Goal: Information Seeking & Learning: Learn about a topic

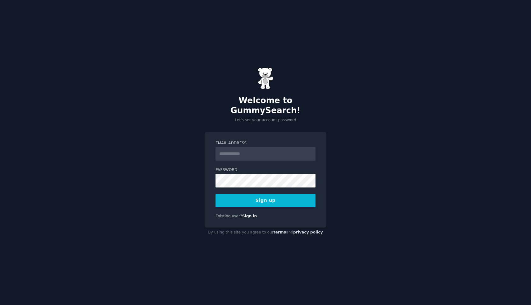
click at [231, 147] on input "Email Address" at bounding box center [265, 154] width 100 height 14
type input "**********"
click at [287, 194] on button "Sign up" at bounding box center [265, 200] width 100 height 13
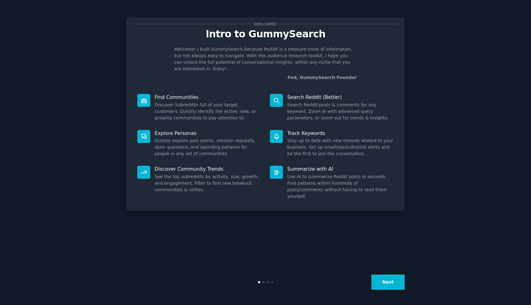
click at [397, 263] on div "Welcome! Intro to GummySearch Welcome! I built GummySearch because Reddit is a …" at bounding box center [265, 152] width 278 height 287
click at [424, 95] on div "Welcome! Intro to GummySearch Welcome! I built GummySearch because Reddit is a …" at bounding box center [265, 152] width 513 height 287
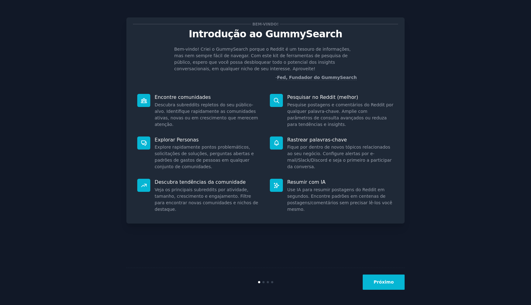
click at [382, 282] on font "Próximo" at bounding box center [383, 281] width 20 height 5
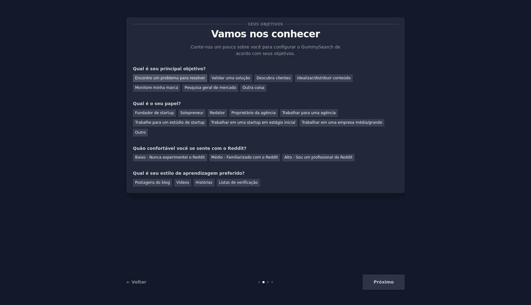
click at [178, 78] on font "Encontre um problema para resolver" at bounding box center [170, 78] width 70 height 4
click at [216, 77] on font "Validar uma solução" at bounding box center [230, 78] width 38 height 4
click at [261, 76] on font "Descubra clientes" at bounding box center [273, 78] width 34 height 4
click at [184, 88] on font "Pesquisa geral de mercado" at bounding box center [210, 87] width 52 height 4
click at [198, 111] on font "Solopreneur" at bounding box center [191, 113] width 23 height 4
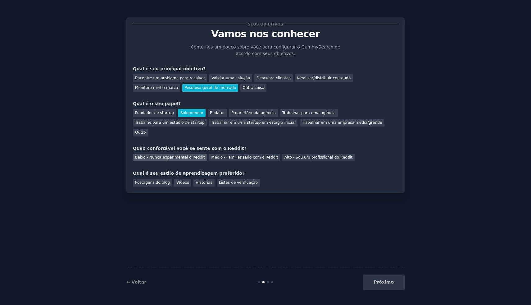
click at [187, 155] on font "Baixo - Nunca experimentei o Reddit" at bounding box center [170, 157] width 70 height 4
click at [186, 180] on font "Vídeos" at bounding box center [182, 182] width 13 height 4
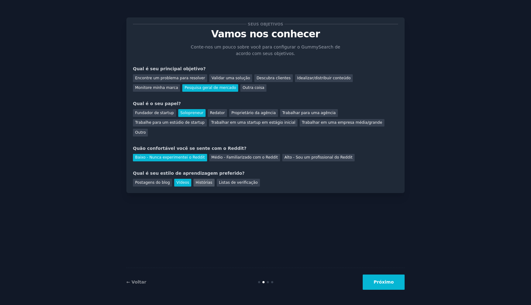
click at [200, 180] on font "Histórias" at bounding box center [204, 182] width 17 height 4
click at [225, 180] on font "Listas de verificação" at bounding box center [238, 182] width 39 height 4
click at [186, 180] on font "Vídeos" at bounding box center [182, 182] width 13 height 4
click at [399, 280] on button "Próximo" at bounding box center [384, 281] width 42 height 15
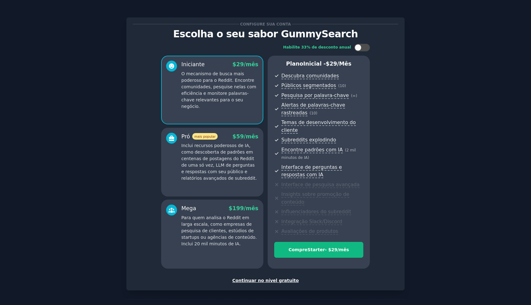
click at [274, 280] on font "Continuar no nível gratuito" at bounding box center [265, 280] width 66 height 5
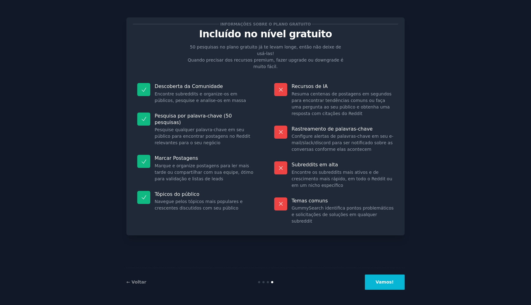
click at [386, 278] on button "Vamos!" at bounding box center [385, 281] width 40 height 15
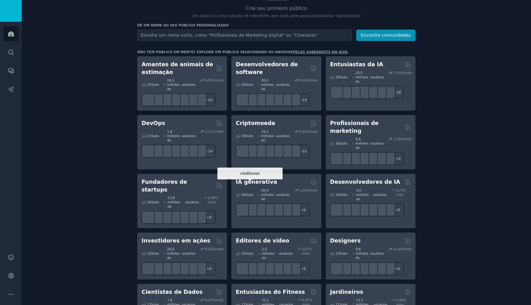
scroll to position [61, 0]
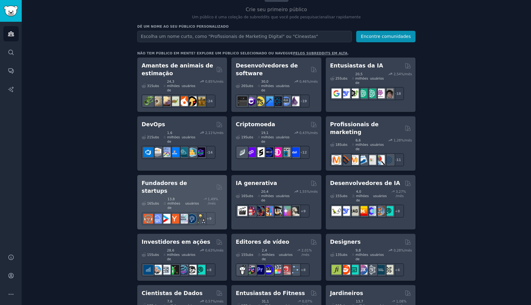
click at [200, 197] on div "16 Subs ​ 13,8 milhões de usuários 1,49 % /mês" at bounding box center [182, 203] width 81 height 13
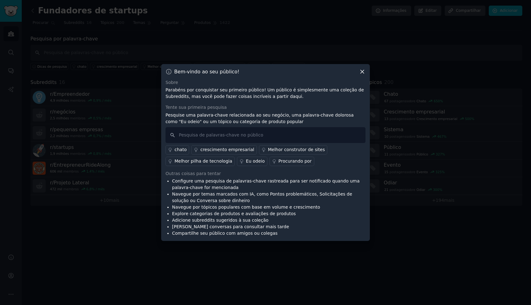
click at [222, 149] on font "crescimento empresarial" at bounding box center [227, 149] width 54 height 5
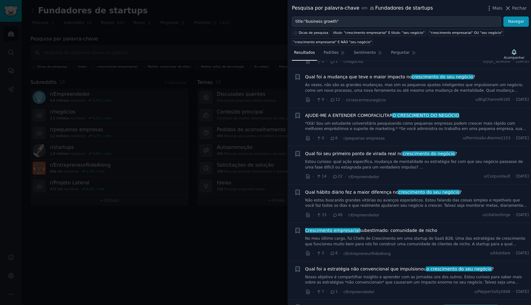
scroll to position [350, 0]
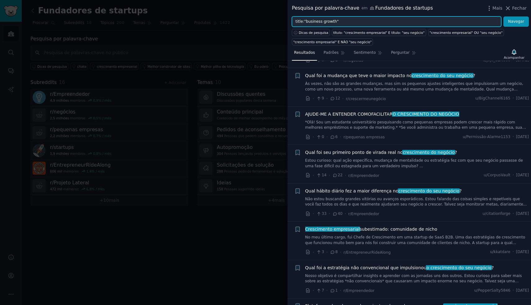
drag, startPoint x: 345, startPoint y: 22, endPoint x: 287, endPoint y: 23, distance: 57.1
click at [287, 22] on div "title:"business growth" Navegar" at bounding box center [408, 21] width 243 height 11
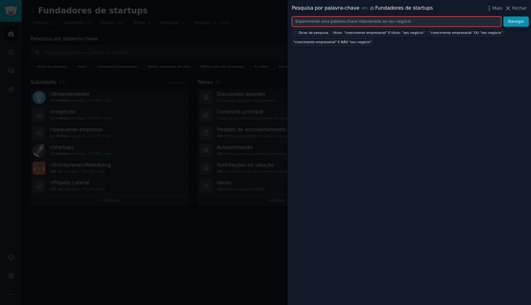
click at [347, 21] on input "text" at bounding box center [396, 21] width 209 height 11
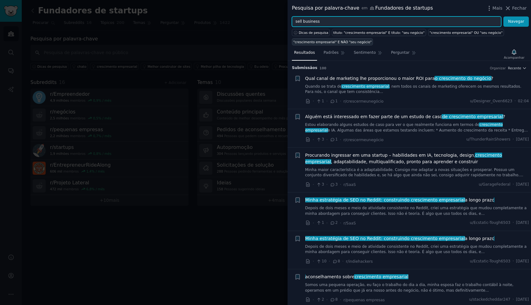
type input "sell business"
click at [503, 16] on button "Navegar" at bounding box center [515, 21] width 25 height 11
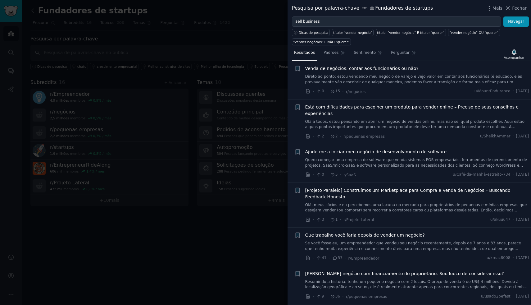
scroll to position [132, 0]
click at [379, 158] on font "Quero começar uma empresa de software que venda sistemas POS empresariais, ferr…" at bounding box center [416, 177] width 223 height 43
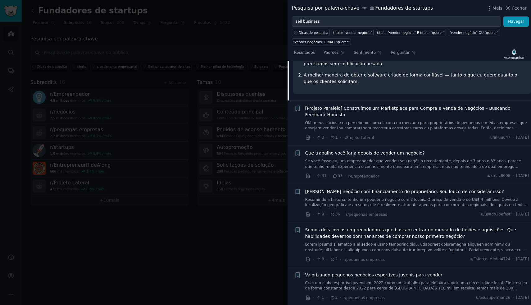
scroll to position [359, 0]
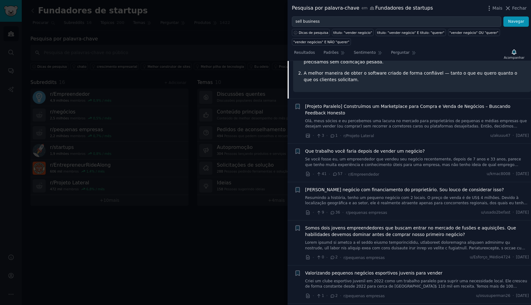
click at [372, 119] on font "Olá, meus sócios e eu percebemos uma lacuna no mercado para proprietários de pe…" at bounding box center [416, 140] width 222 height 43
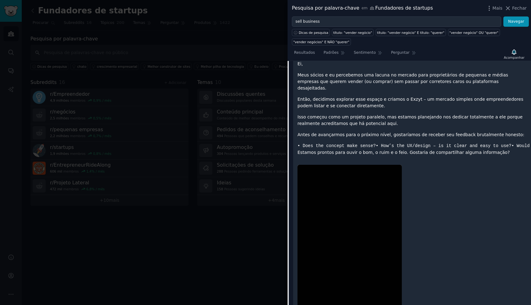
scroll to position [330, 0]
click at [405, 96] on font "Então, decidimos explorar esse espaço e criamos o Exzyt – um mercado simples on…" at bounding box center [410, 101] width 226 height 11
copy font "Exzyt"
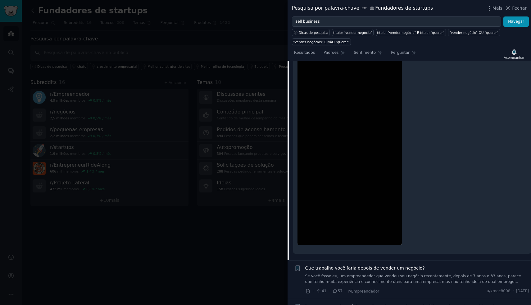
scroll to position [395, 0]
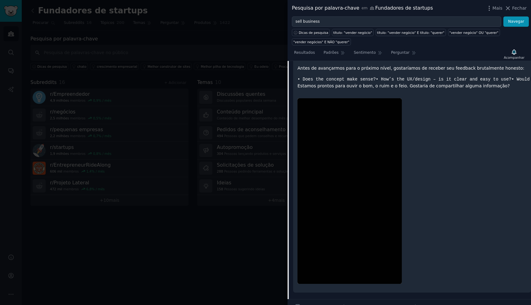
click at [344, 161] on img at bounding box center [349, 190] width 104 height 185
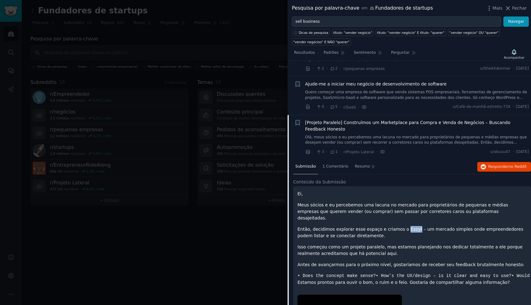
scroll to position [192, 0]
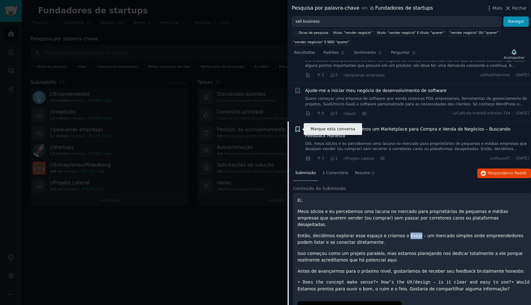
click at [297, 129] on icon "button" at bounding box center [298, 128] width 4 height 5
click at [335, 138] on input "text" at bounding box center [345, 137] width 61 height 9
type input "Venda de negocios"
click at [343, 171] on font "1 Comentário" at bounding box center [335, 172] width 26 height 4
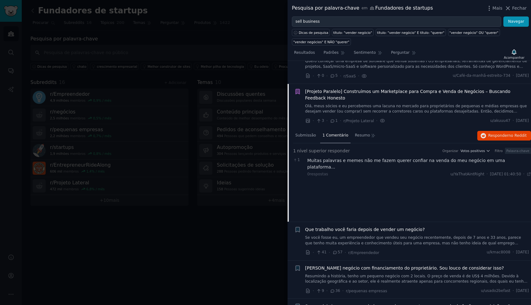
scroll to position [0, 0]
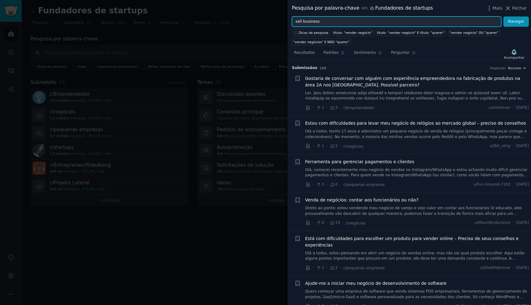
click at [326, 20] on input "sell business" at bounding box center [396, 21] width 209 height 11
type input "partnership business"
click at [503, 16] on button "Navegar" at bounding box center [515, 21] width 25 height 11
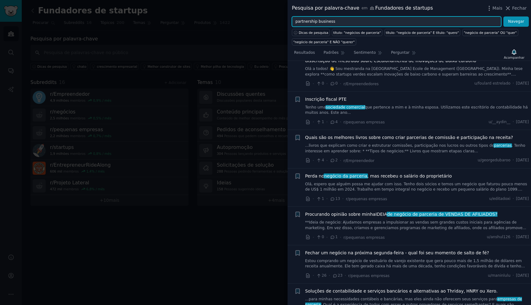
scroll to position [64, 0]
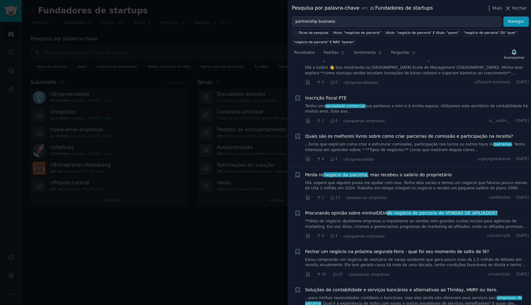
click at [355, 106] on font "sociedade comercial" at bounding box center [345, 106] width 39 height 4
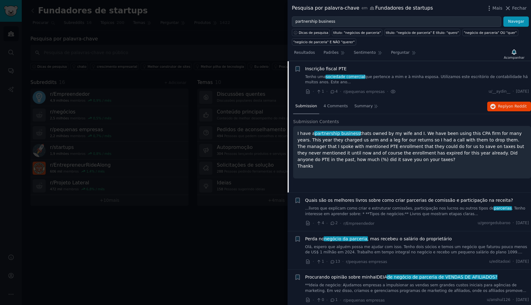
scroll to position [93, 0]
click at [337, 103] on span "4 Comentários" at bounding box center [336, 106] width 28 height 6
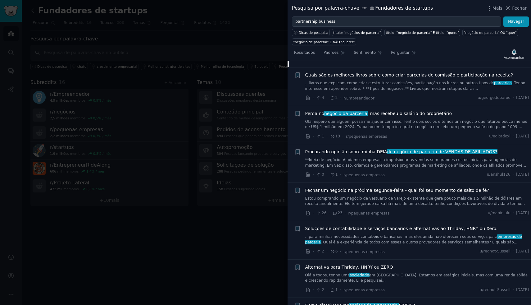
scroll to position [258, 0]
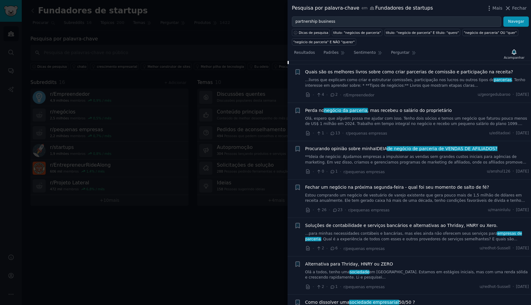
click at [348, 115] on div "[PERSON_NAME] no negócio da parceria , mas recebeu o salário do proprietário Ol…" at bounding box center [417, 117] width 224 height 20
click at [340, 112] on font "negócio da parceria" at bounding box center [345, 110] width 43 height 5
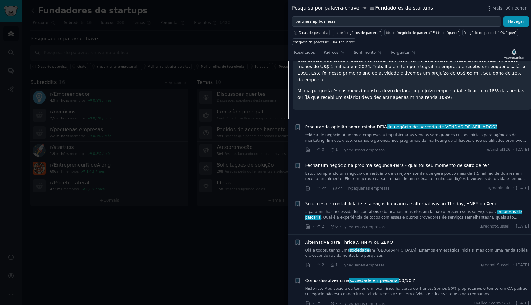
scroll to position [244, 0]
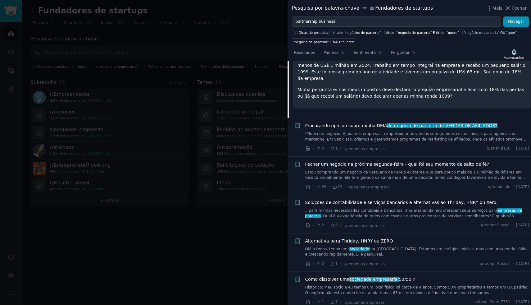
click at [347, 131] on link "**Ideia de negócio: Ajudamos empresas a impulsionar as vendas sem grandes custo…" at bounding box center [417, 136] width 224 height 11
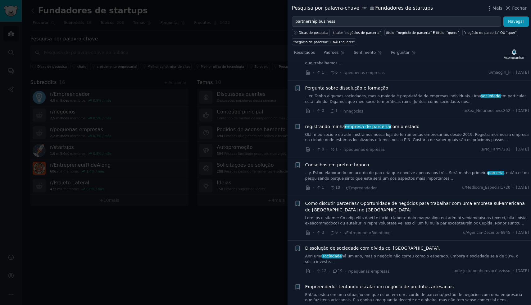
scroll to position [620, 0]
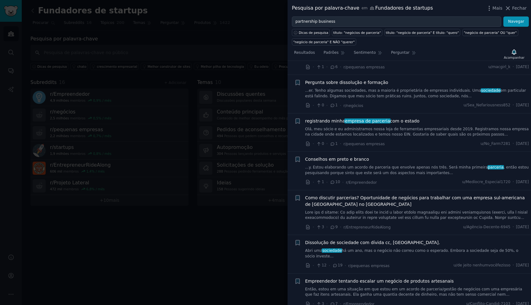
click at [383, 137] on font "Olá, meu sócio e eu administramos nossa loja de ferramentas empresariais desde …" at bounding box center [417, 132] width 224 height 10
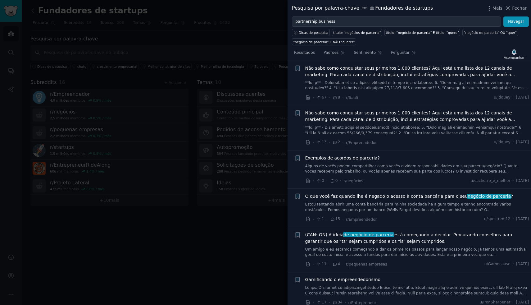
scroll to position [1280, 0]
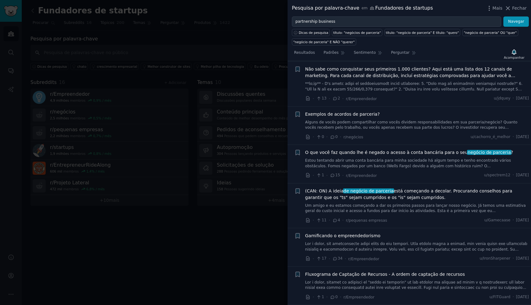
click at [360, 120] on link "Alguns de vocês podem compartilhar como vocês dividem responsabilidades em sua …" at bounding box center [417, 125] width 224 height 11
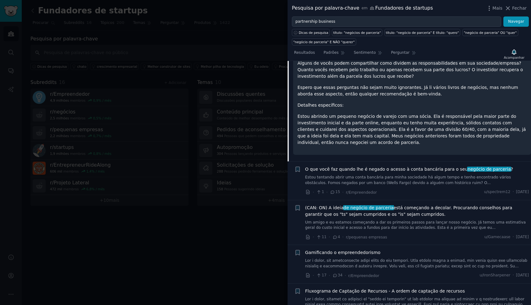
scroll to position [1319, 0]
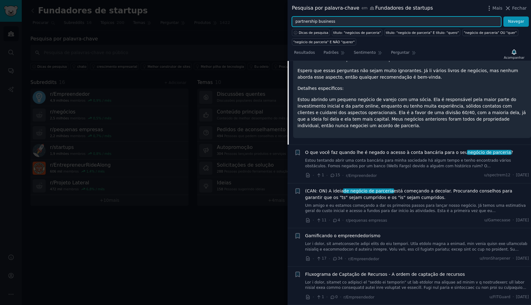
drag, startPoint x: 337, startPoint y: 18, endPoint x: 293, endPoint y: 20, distance: 44.1
click at [293, 20] on input "partnership business" at bounding box center [396, 21] width 209 height 11
click at [337, 24] on input "partnership business" at bounding box center [396, 21] width 209 height 11
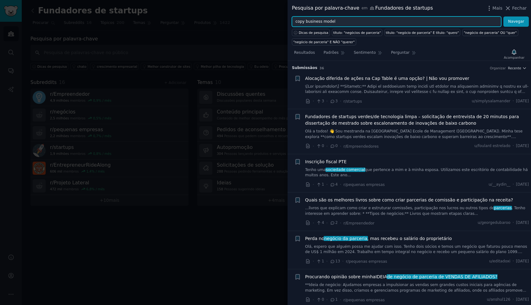
type input "copy business model"
click at [503, 16] on button "Navegar" at bounding box center [515, 21] width 25 height 11
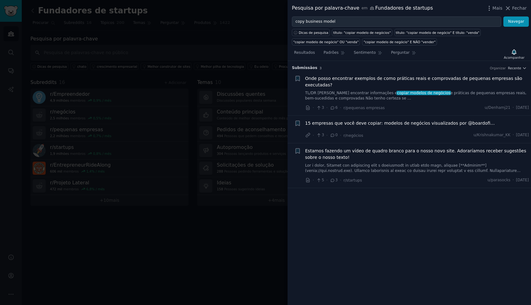
click at [347, 91] on font "TL/DR [PERSON_NAME] encontrar informações e" at bounding box center [351, 93] width 92 height 4
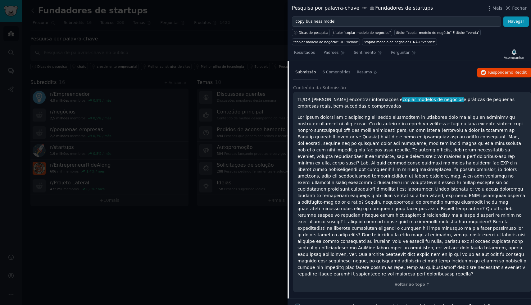
scroll to position [109, 0]
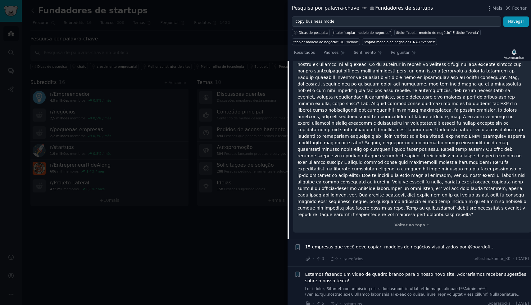
click at [353, 244] on font "15 empresas que você deve copiar: modelos de negócios visualizados por @boardof…" at bounding box center [400, 246] width 190 height 5
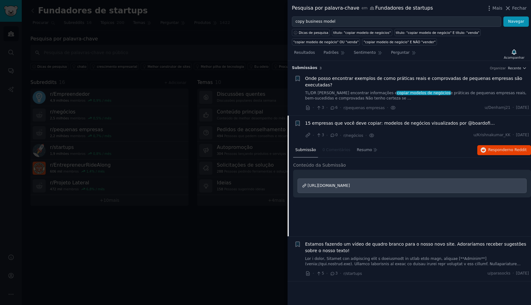
click at [350, 186] on font "[URL][DOMAIN_NAME]" at bounding box center [329, 185] width 42 height 4
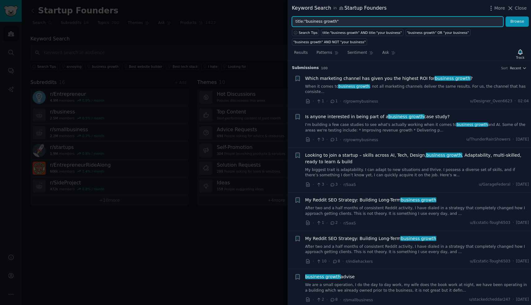
drag, startPoint x: 345, startPoint y: 21, endPoint x: 293, endPoint y: 21, distance: 52.2
click at [293, 21] on input "title:"business growth"" at bounding box center [397, 21] width 211 height 11
type input "flippa"
click at [505, 16] on button "Browse" at bounding box center [516, 21] width 23 height 11
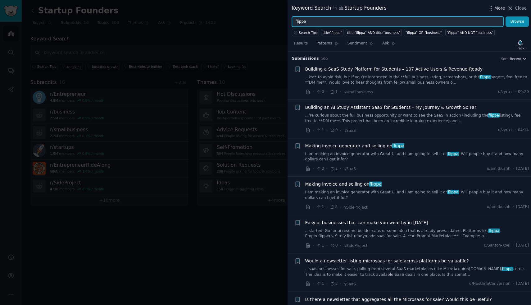
click at [493, 9] on icon "button" at bounding box center [491, 8] width 7 height 7
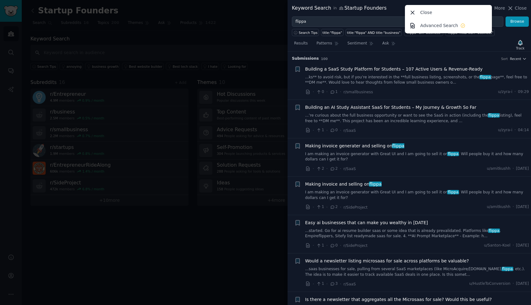
click at [253, 9] on div at bounding box center [265, 152] width 531 height 305
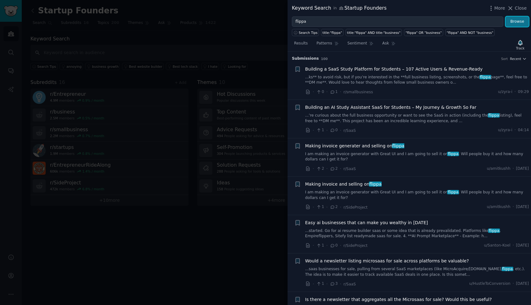
click at [519, 22] on button "Browse" at bounding box center [516, 21] width 23 height 11
click at [224, 36] on div at bounding box center [265, 152] width 531 height 305
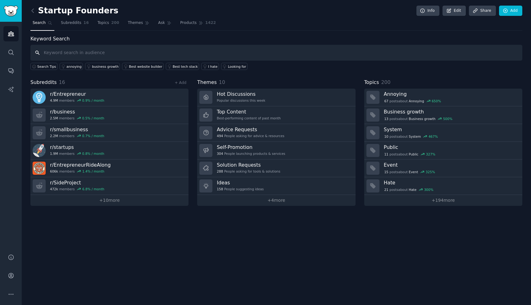
click at [93, 54] on input "text" at bounding box center [276, 53] width 492 height 16
type input "flippa"
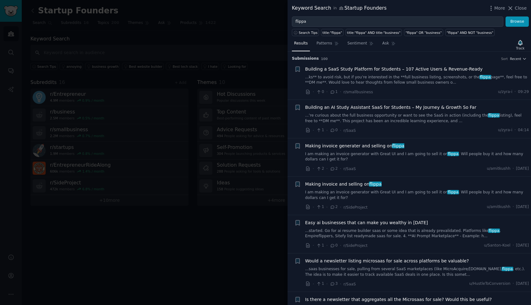
click at [219, 43] on div at bounding box center [265, 152] width 531 height 305
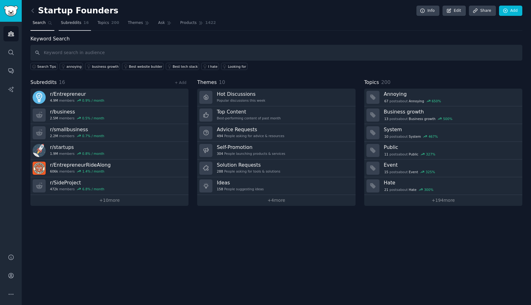
click at [75, 23] on span "Subreddits" at bounding box center [71, 23] width 20 height 6
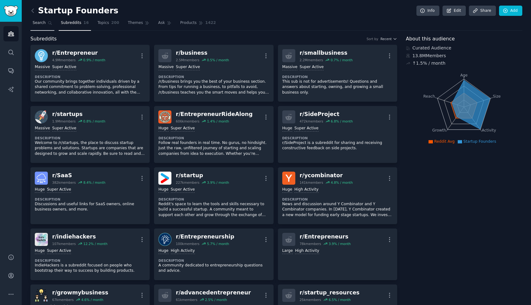
click at [42, 25] on link "Search" at bounding box center [42, 24] width 24 height 13
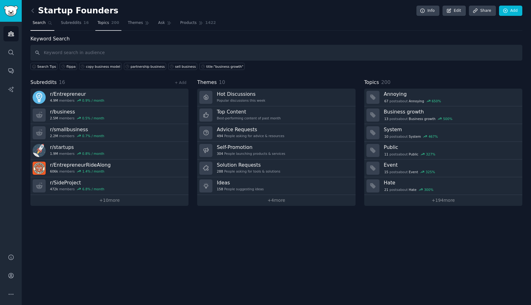
click at [109, 23] on link "Topics 200" at bounding box center [108, 24] width 26 height 13
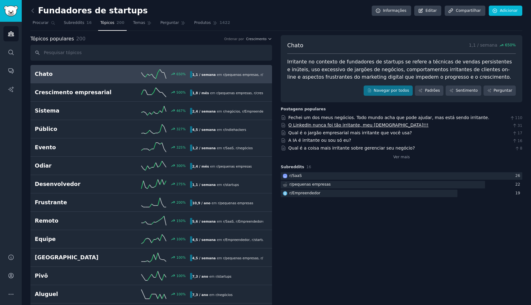
click at [342, 125] on font "O LinkedIn nunca foi tão irritante, meu Deus!!!" at bounding box center [358, 124] width 140 height 5
click at [60, 55] on input "text" at bounding box center [151, 53] width 242 height 16
click at [73, 23] on font "Subreddits" at bounding box center [74, 22] width 20 height 4
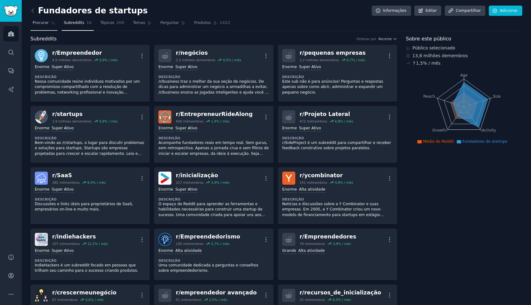
click at [49, 23] on link "Procurar" at bounding box center [43, 24] width 27 height 13
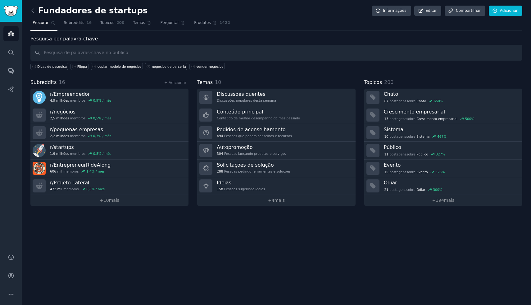
click at [80, 53] on input "text" at bounding box center [276, 53] width 492 height 16
type input "flippa"
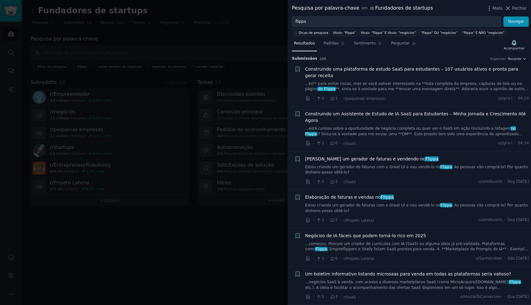
click at [348, 165] on font "Estou criando um gerador de faturas com o Great UI e vou vendê-lo no" at bounding box center [372, 167] width 135 height 4
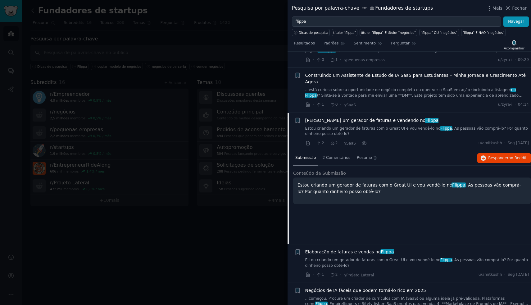
scroll to position [93, 0]
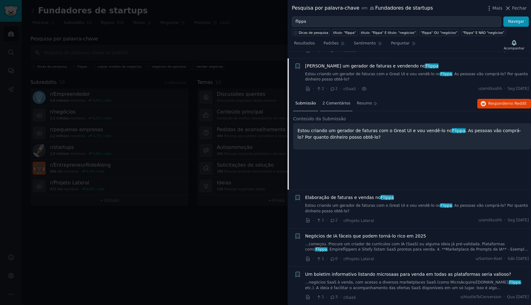
click at [332, 101] on font "2 Comentários" at bounding box center [336, 103] width 28 height 4
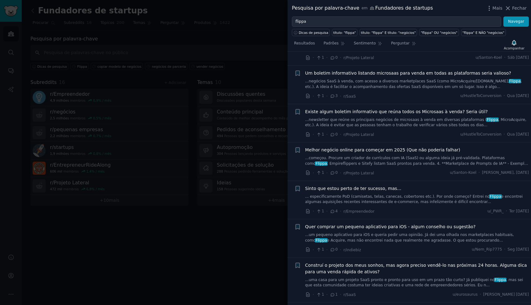
scroll to position [294, 0]
click at [335, 78] on link "...negócios SaaS à venda, com acesso a diversos marketplaces SaaS (como MicroAc…" at bounding box center [417, 83] width 224 height 11
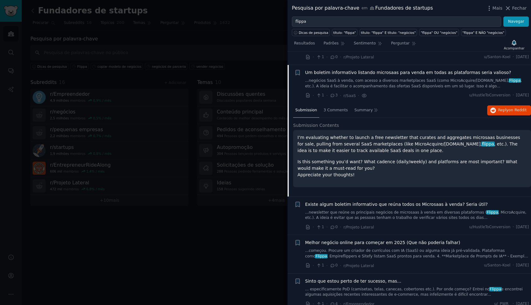
scroll to position [208, 0]
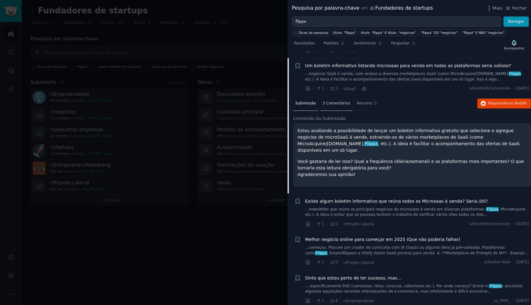
click at [334, 101] on font "3 Comentários" at bounding box center [336, 103] width 28 height 4
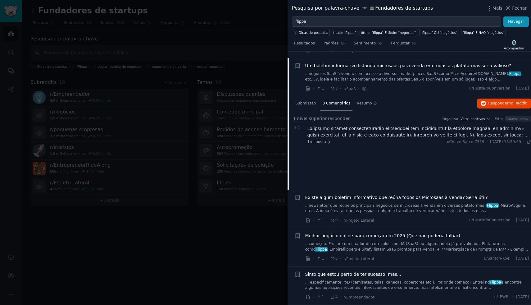
click at [450, 129] on font at bounding box center [418, 161] width 223 height 70
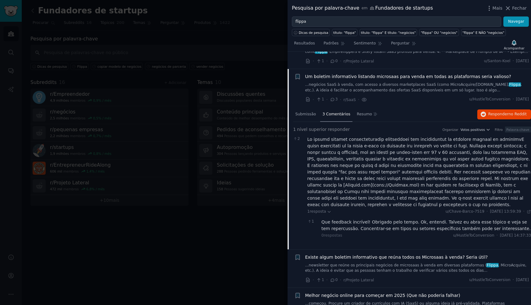
scroll to position [195, 0]
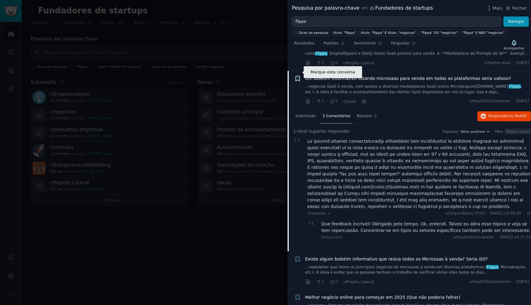
click at [296, 76] on icon "button" at bounding box center [298, 78] width 4 height 5
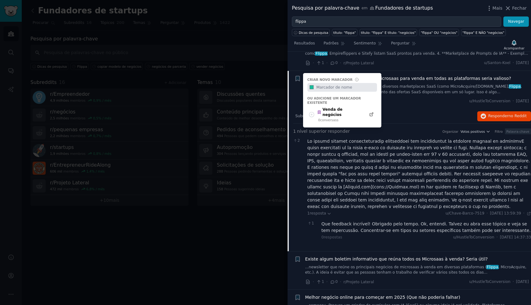
click at [323, 83] on input "text" at bounding box center [345, 87] width 61 height 9
type input "Flippa"
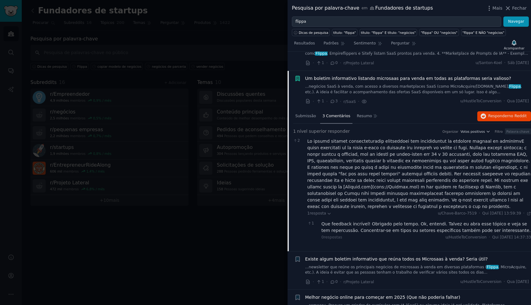
scroll to position [194, 0]
click at [308, 115] on font "Submissão" at bounding box center [305, 117] width 20 height 4
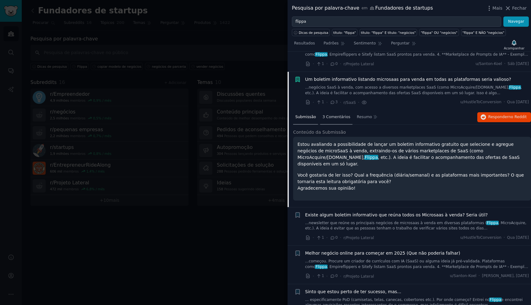
click at [333, 115] on font "3 Comentários" at bounding box center [336, 117] width 28 height 4
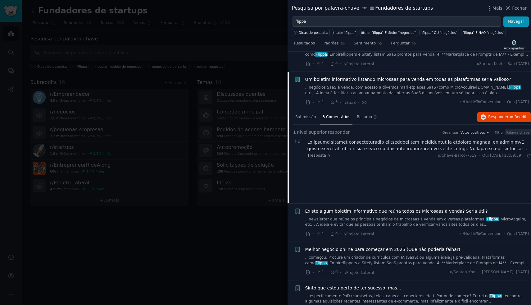
click at [442, 143] on font at bounding box center [418, 174] width 223 height 70
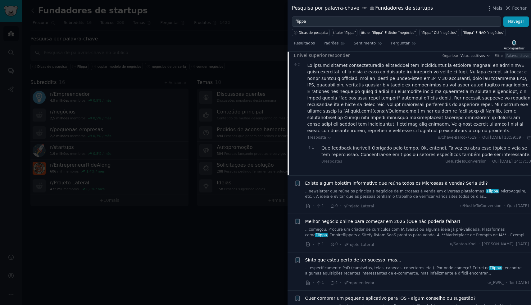
scroll to position [272, 0]
click at [298, 179] on icon "button" at bounding box center [298, 181] width 4 height 5
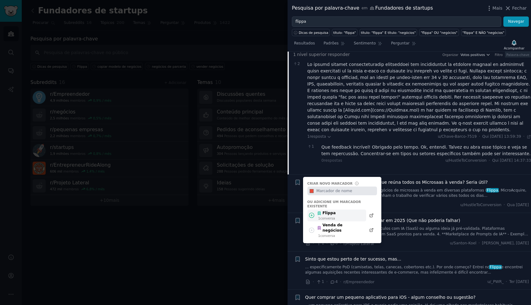
click at [328, 210] on font "Flippa" at bounding box center [329, 212] width 13 height 4
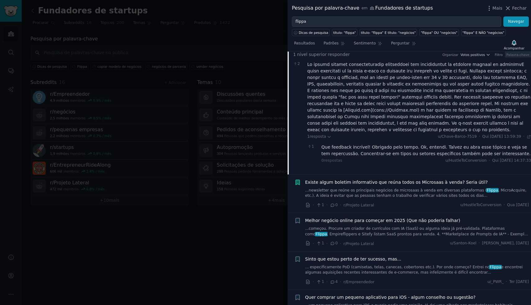
click at [337, 179] on div "Existe algum boletim informativo que reúna todos os Microsaas à venda? Seria út…" at bounding box center [417, 189] width 224 height 20
click at [344, 188] on font "...newsletter que reúne os principais negócios de microsaas à venda em diversas…" at bounding box center [396, 190] width 182 height 4
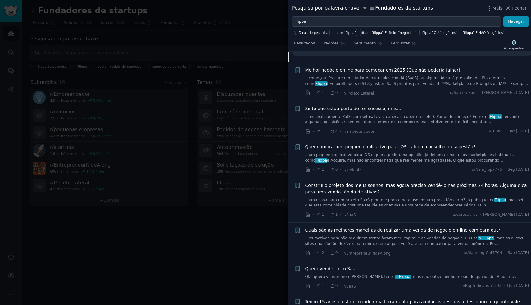
scroll to position [397, 0]
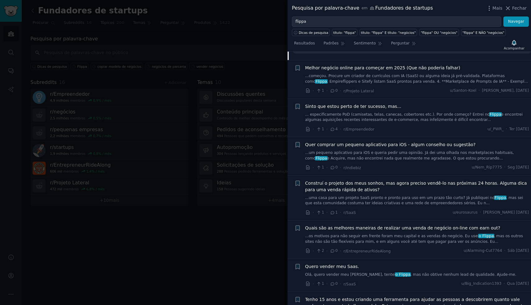
click at [357, 150] on font "...um pequeno aplicativo para iOS e queria pedir uma opinião. Já dei uma olhada…" at bounding box center [409, 155] width 209 height 10
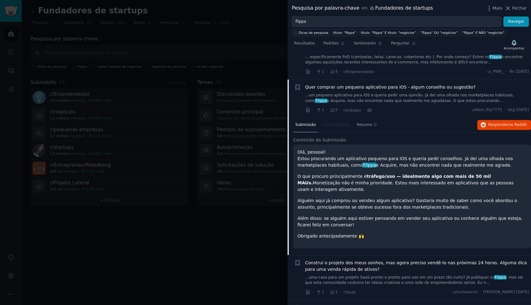
scroll to position [339, 0]
click at [297, 85] on icon "button" at bounding box center [298, 87] width 4 height 5
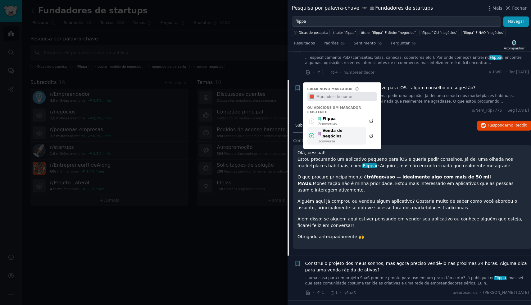
click at [323, 139] on font "conversa" at bounding box center [327, 141] width 15 height 4
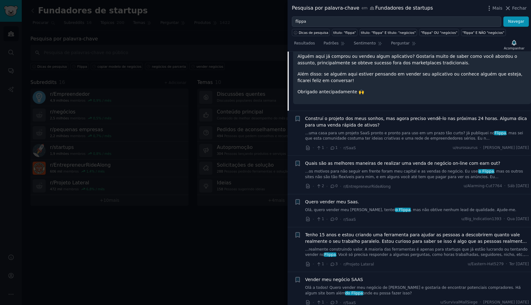
scroll to position [486, 0]
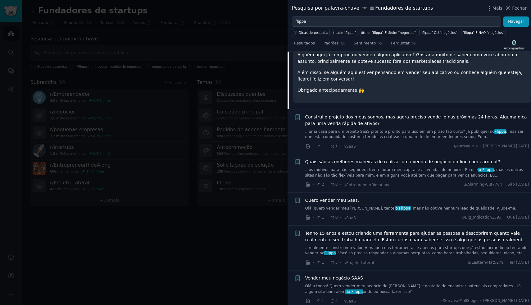
click at [343, 129] on font "...uma casa para um projeto SaaS pronto e pronto para uso em um prazo tão curto…" at bounding box center [399, 131] width 189 height 4
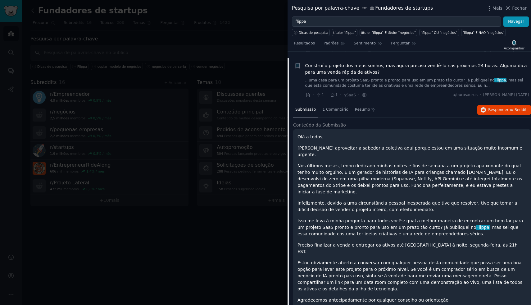
scroll to position [400, 0]
click at [334, 107] on font "1 Comentário" at bounding box center [335, 109] width 26 height 4
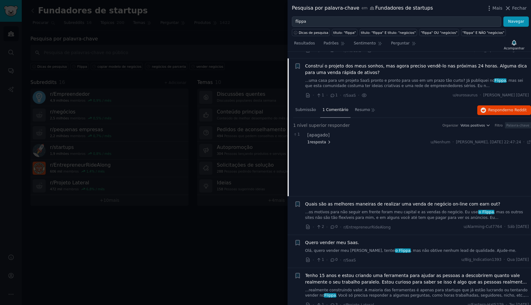
click at [314, 140] on font "resposta" at bounding box center [318, 142] width 16 height 4
click at [301, 107] on font "Submissão" at bounding box center [305, 109] width 20 height 4
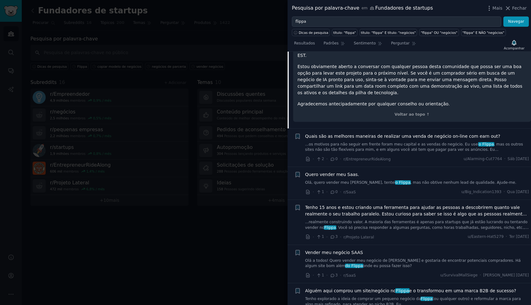
scroll to position [596, 0]
click at [344, 141] on font ", mas os outros sites não são tão flexíveis para mim, e em alguns você até tem …" at bounding box center [414, 146] width 218 height 10
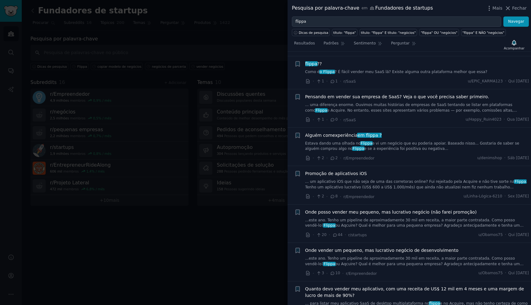
scroll to position [766, 0]
click at [353, 140] on link "Estava dando uma olhada no Flippa e vi um negócio que eu poderia apoiar. Basead…" at bounding box center [417, 145] width 224 height 11
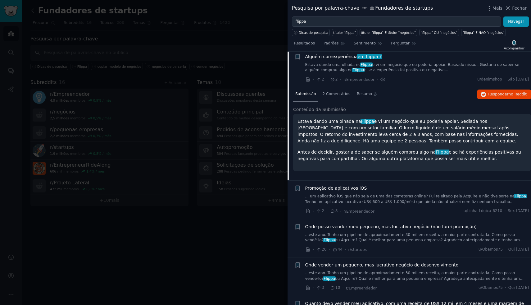
scroll to position [717, 0]
click at [333, 92] on font "2 Comentários" at bounding box center [336, 94] width 28 height 4
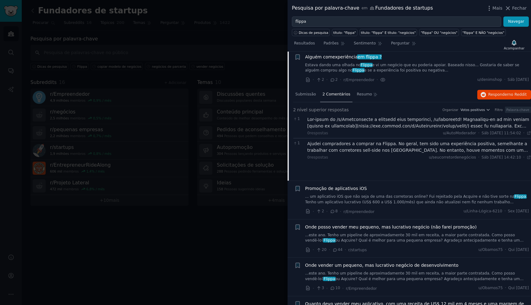
click at [379, 142] on font "Ajudei compradores a comprar na Flippa. No geral, tem sido uma experiência posi…" at bounding box center [417, 153] width 221 height 25
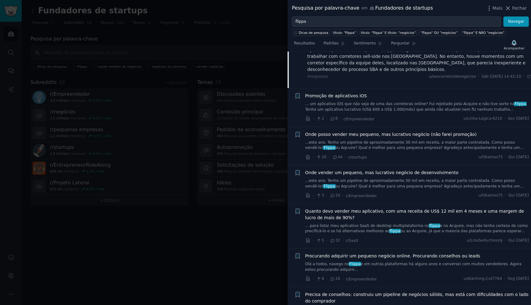
scroll to position [812, 0]
click at [358, 101] on link "... um aplicativo iOS que não seja de uma das corretoras online? Fui rejeitado …" at bounding box center [417, 106] width 224 height 11
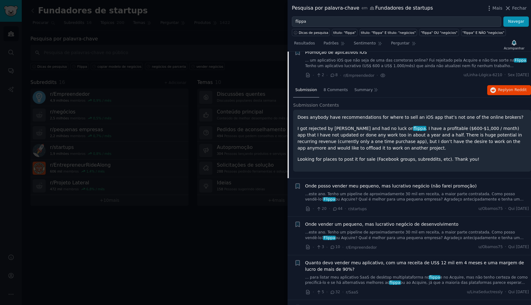
scroll to position [747, 0]
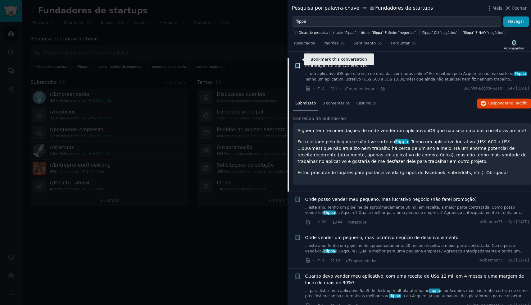
click at [297, 63] on icon "button" at bounding box center [298, 65] width 4 height 5
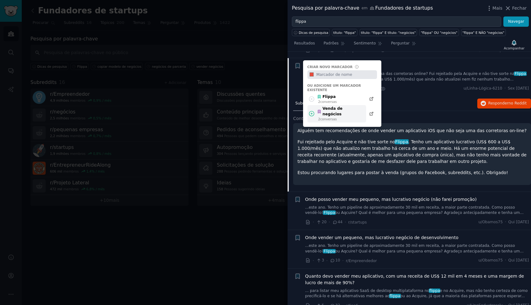
click at [322, 106] on div "Venda de negócios" at bounding box center [340, 111] width 46 height 11
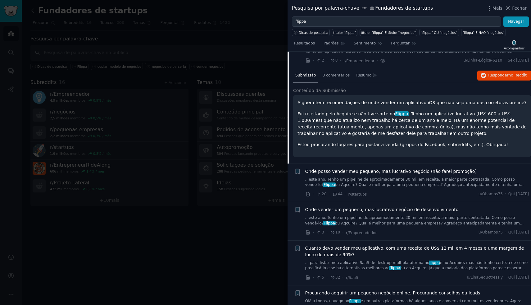
scroll to position [778, 0]
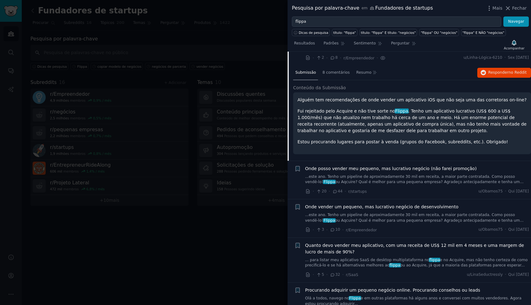
click at [355, 174] on font "...este ano. Tenho um pipeline de aproximadamente 30 mil em receita, a maior pa…" at bounding box center [410, 179] width 210 height 10
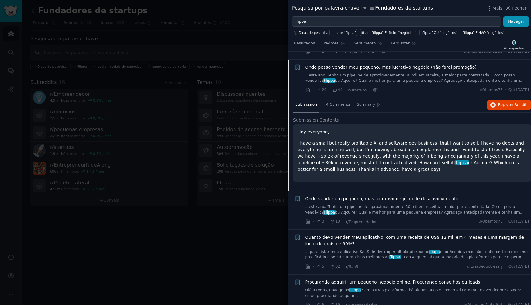
scroll to position [785, 0]
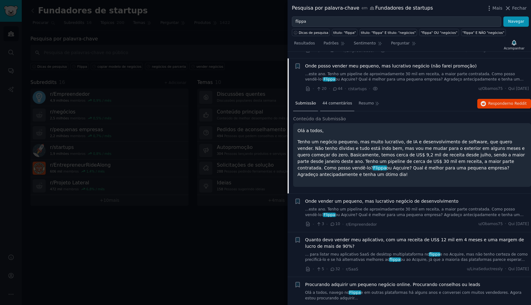
click at [336, 101] on font "44 comentários" at bounding box center [337, 103] width 30 height 4
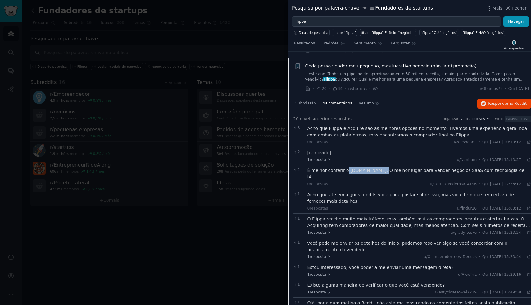
drag, startPoint x: 346, startPoint y: 165, endPoint x: 379, endPoint y: 166, distance: 33.2
click at [379, 168] on font "É melhor conferir o aiexchange.club. O melhor lugar para vender negócios SaaS c…" at bounding box center [415, 173] width 217 height 11
copy font "aiexchange.club"
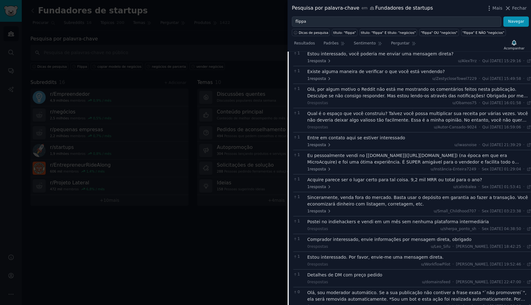
scroll to position [1000, 0]
click at [351, 193] on div "Sinceramente, venda fora do mercado. Basta usar o depósito em garantia ao fazer…" at bounding box center [419, 199] width 224 height 13
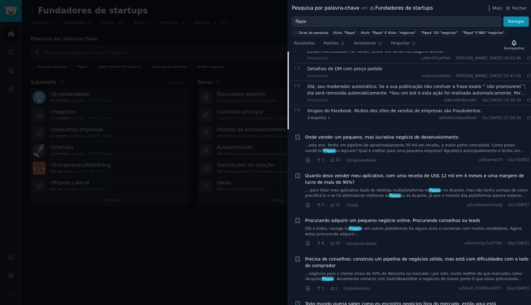
scroll to position [1223, 0]
click at [362, 189] on font "e no Acquire, mas não tenho certeza de como precificá-lo e se há alternativas m…" at bounding box center [416, 194] width 223 height 10
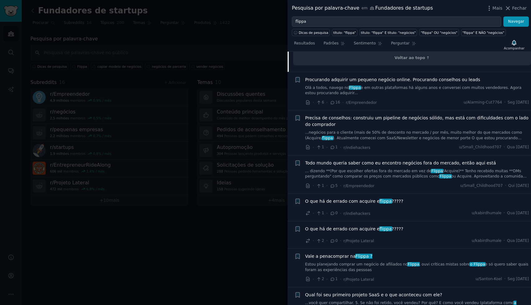
scroll to position [1288, 0]
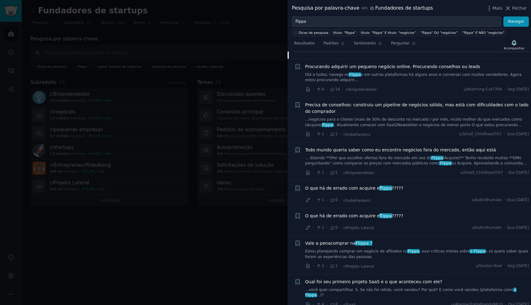
click at [367, 185] on div "O que há de errado com acquire e flippa ?????" at bounding box center [417, 189] width 224 height 9
click at [364, 185] on font "O que há de errado com acquire e" at bounding box center [342, 187] width 75 height 5
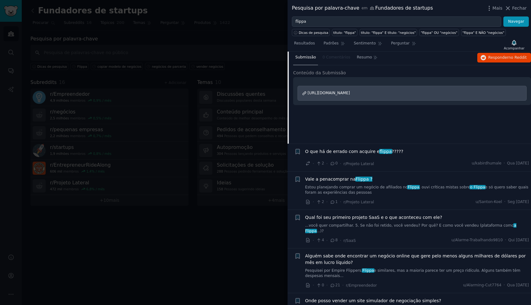
scroll to position [1064, 0]
click at [347, 148] on font "O que há de errado com acquire e" at bounding box center [342, 150] width 75 height 5
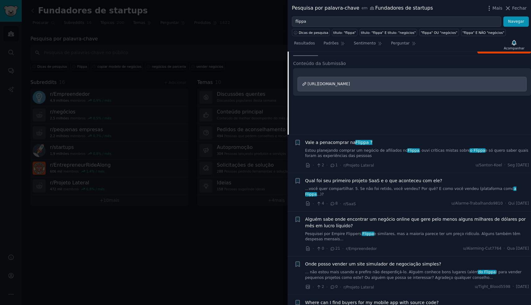
scroll to position [1101, 0]
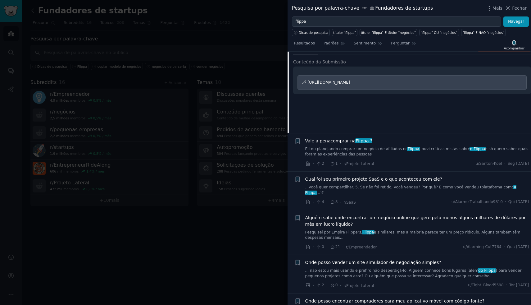
click at [347, 80] on font "https://www.reddit.com/r/microacquisitions/comments/1l306l1/wtf_is_wrong_with_a…" at bounding box center [329, 82] width 42 height 4
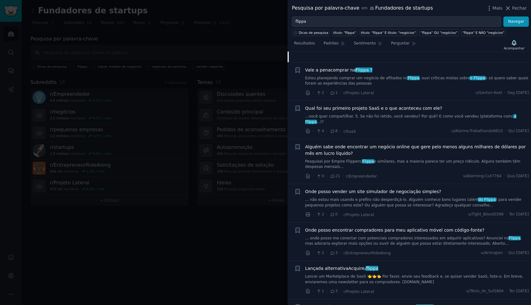
scroll to position [1225, 0]
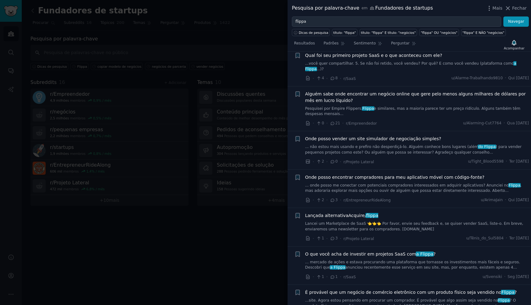
click at [360, 144] on link "... não estou mais usando e prefiro não desperdiçá-lo. Alguém conhece bons luga…" at bounding box center [417, 149] width 224 height 11
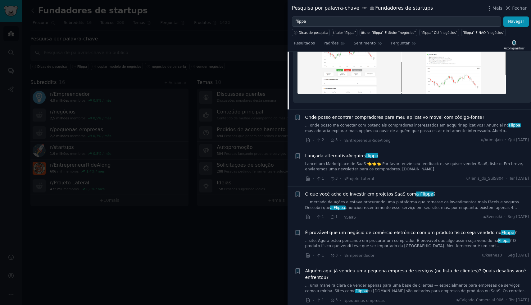
scroll to position [1346, 0]
click at [355, 122] on font "... onde posso me conectar com potenciais compradores interessados ​​em adquiri…" at bounding box center [407, 124] width 204 height 4
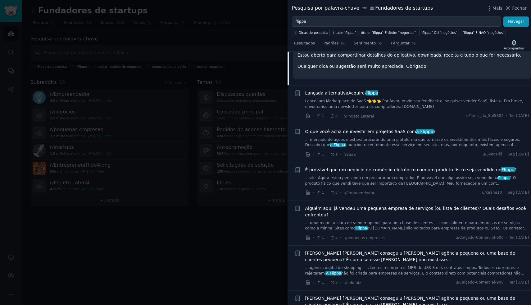
scroll to position [1378, 0]
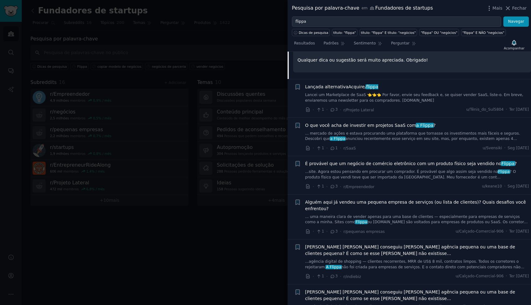
click at [371, 131] on font "... mercado de ações e estava procurando uma plataforma que tornasse os investi…" at bounding box center [412, 136] width 215 height 10
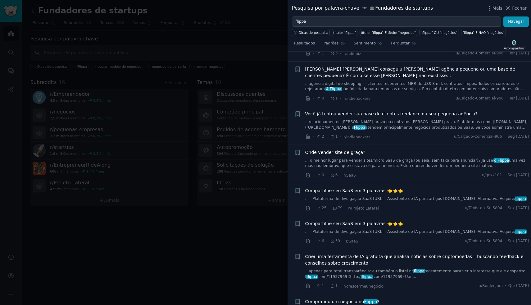
scroll to position [1585, 0]
click at [371, 119] on link "...relacionamentos de longo prazo ou contratos de longo prazo. Plataformas como…" at bounding box center [417, 124] width 224 height 11
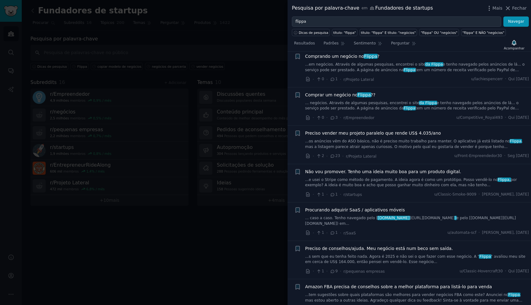
scroll to position [1923, 0]
click at [382, 138] on font "...os anúncios vêm do ASO básico, não é preciso muito trabalho para manter. O a…" at bounding box center [407, 140] width 205 height 4
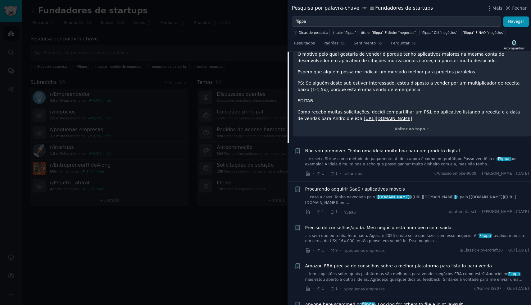
scroll to position [1921, 0]
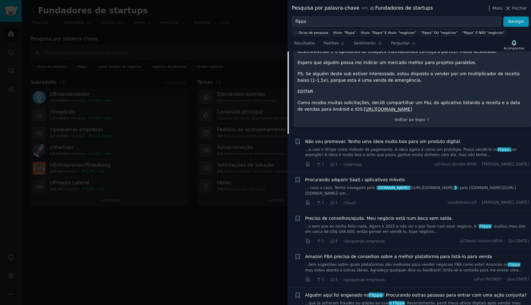
click at [364, 111] on font "https://docs.google.com/spreadsheets/d/1ZvFzWMJgkcoCQxpQhpfhnlSZvs4f2aKZyhnn5kP…" at bounding box center [388, 108] width 48 height 5
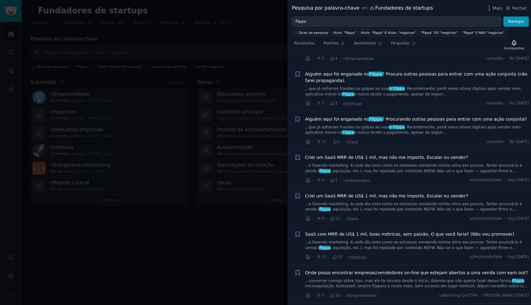
scroll to position [2184, 0]
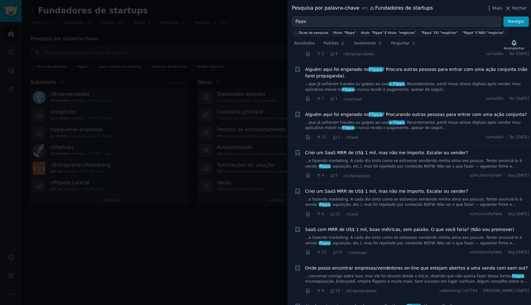
click at [361, 118] on span "Alguém aqui foi enganado no Flippa ? Procurando outras pessoas para entrar com …" at bounding box center [416, 114] width 222 height 7
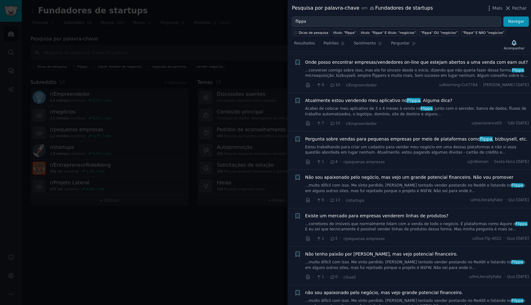
scroll to position [2408, 0]
click at [365, 105] on font ", junto com o servidor, banco de dados, fluxos de trabalho automatizados, o log…" at bounding box center [415, 110] width 221 height 10
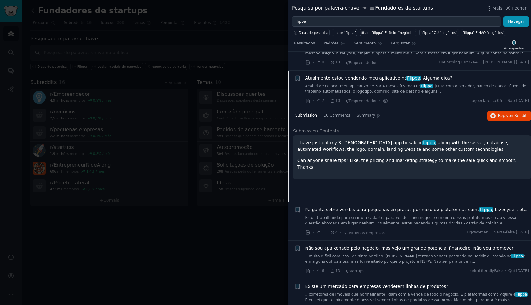
scroll to position [2262, 0]
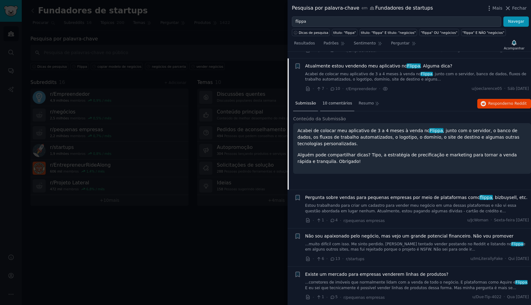
click at [342, 101] on font "10 comentários" at bounding box center [337, 103] width 30 height 4
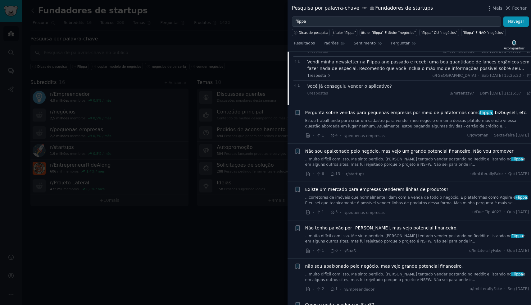
scroll to position [2353, 0]
